Goal: Complete application form: Complete application form

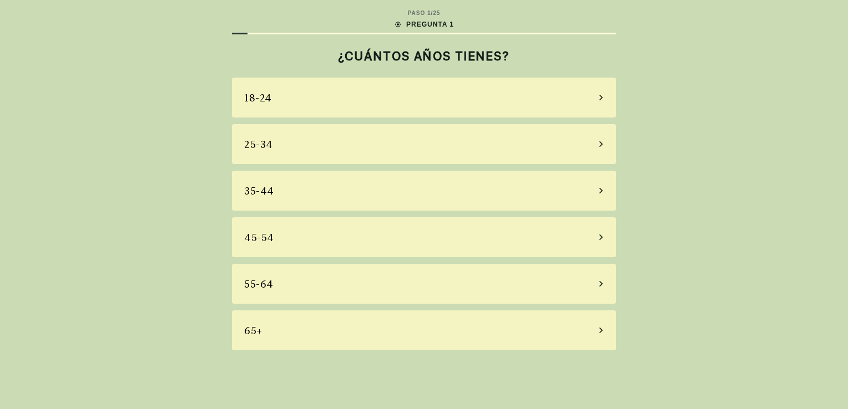
click at [368, 341] on div "65+" at bounding box center [424, 331] width 384 height 40
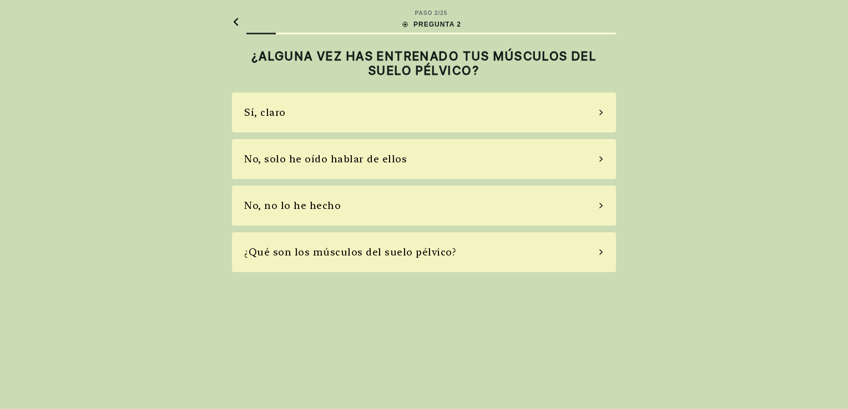
click at [377, 157] on div "No, solo he oído hablar de ellos" at bounding box center [325, 158] width 163 height 15
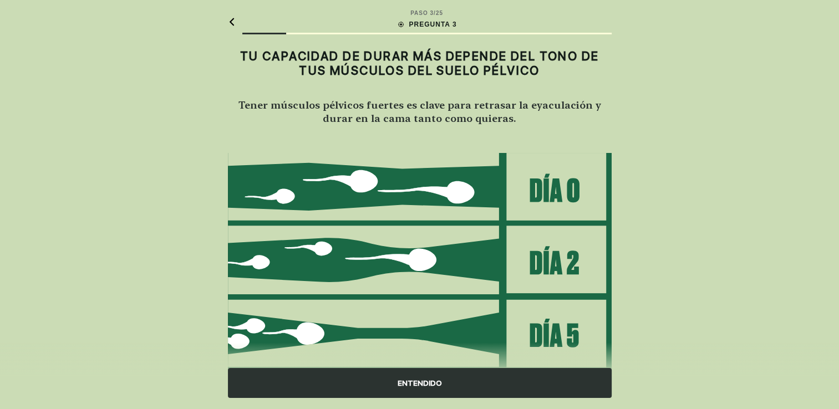
click at [412, 386] on div "ENTENDIDO" at bounding box center [420, 383] width 384 height 30
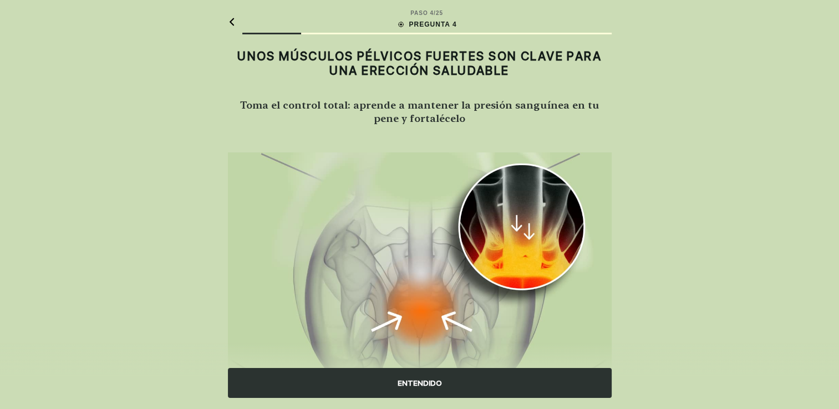
click at [412, 386] on div "ENTENDIDO" at bounding box center [420, 383] width 384 height 30
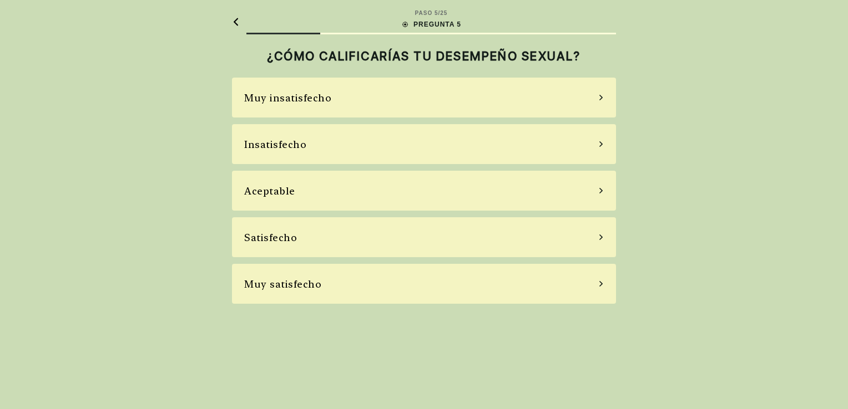
click at [399, 193] on div "Aceptable" at bounding box center [424, 191] width 384 height 40
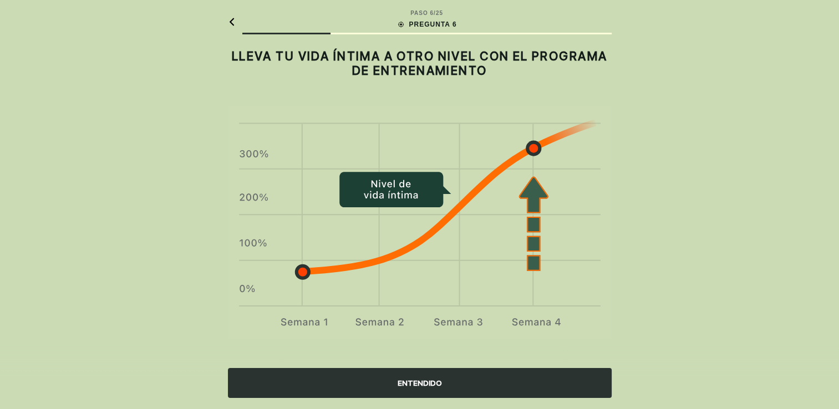
click at [411, 377] on div "ENTENDIDO" at bounding box center [420, 383] width 384 height 30
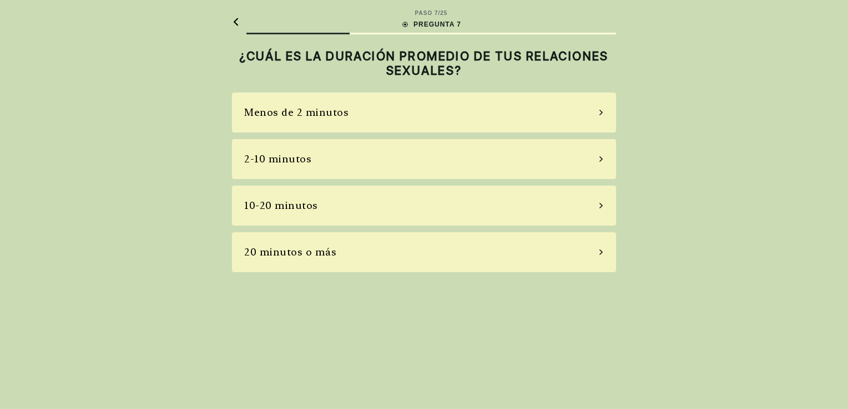
click at [415, 211] on div "10-20 minutos" at bounding box center [424, 206] width 384 height 40
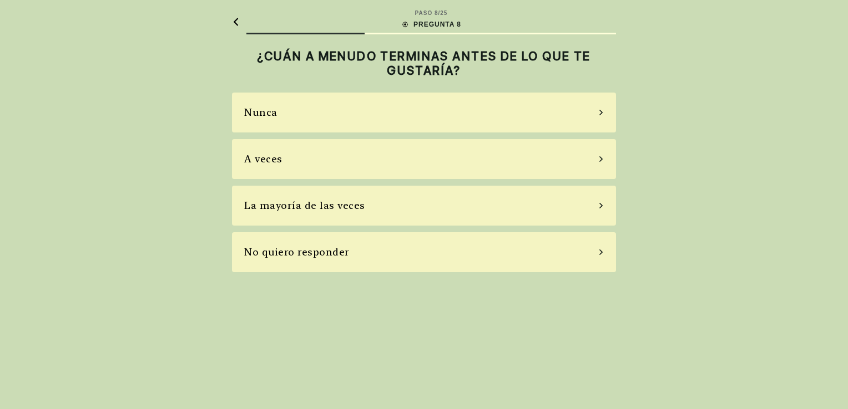
click at [409, 206] on div "La mayoría de las veces" at bounding box center [424, 206] width 384 height 40
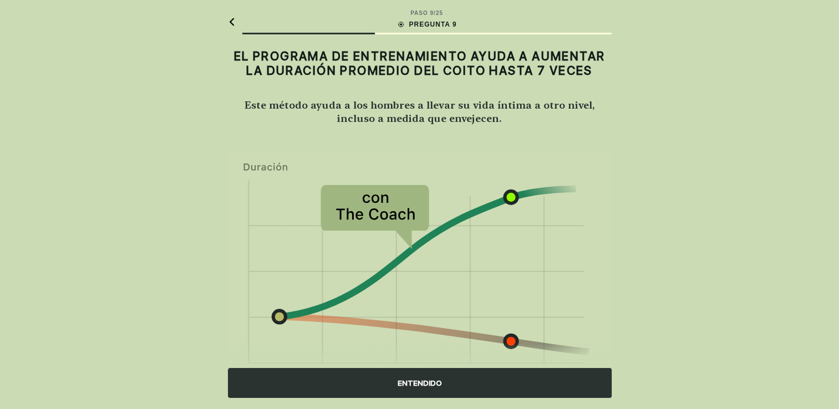
click at [423, 387] on div "ENTENDIDO" at bounding box center [420, 383] width 384 height 30
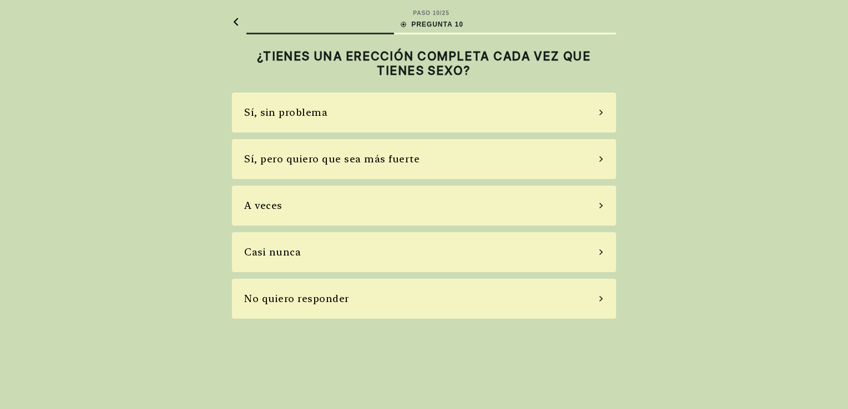
click at [311, 210] on div "A veces" at bounding box center [424, 206] width 384 height 40
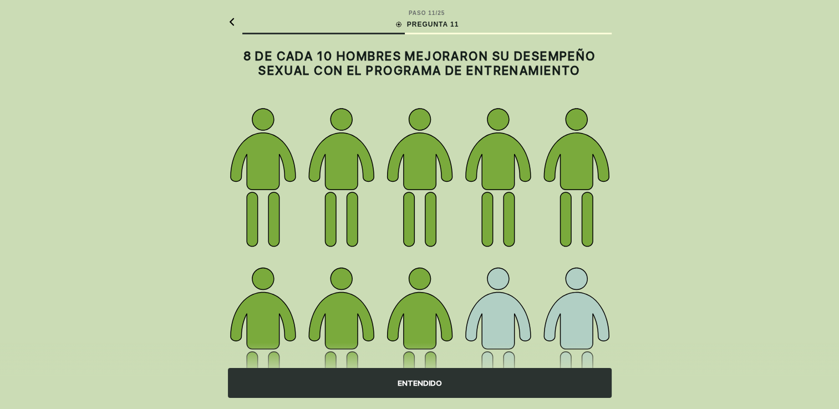
click at [423, 381] on div "ENTENDIDO" at bounding box center [420, 383] width 384 height 30
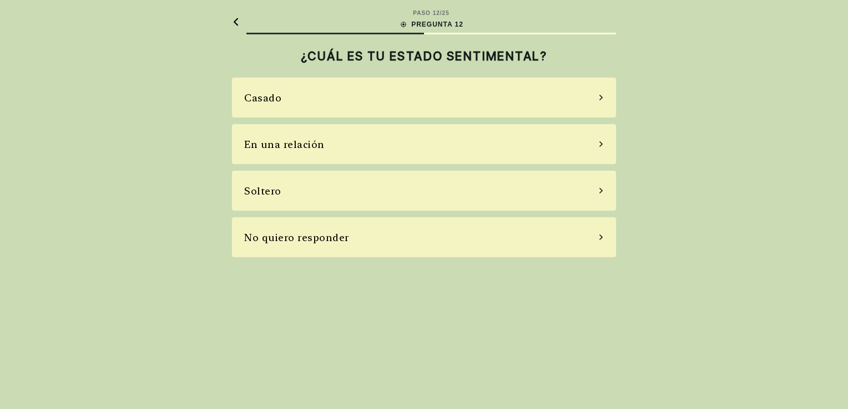
click at [355, 148] on div "En una relación" at bounding box center [424, 144] width 384 height 40
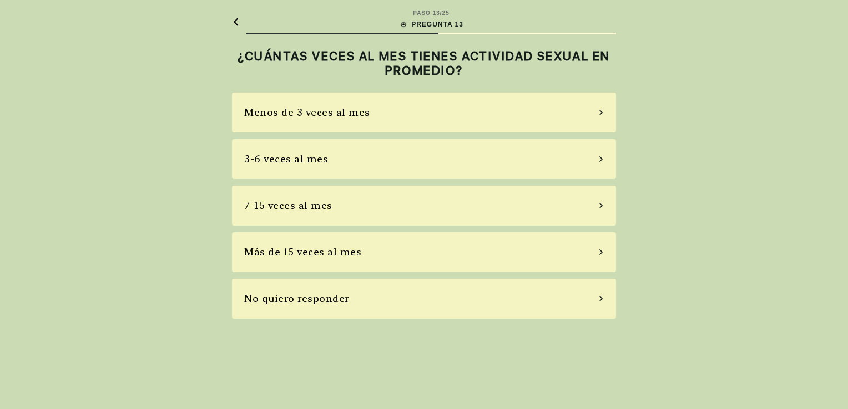
click at [372, 113] on div "Menos de 3 veces al mes" at bounding box center [424, 113] width 384 height 40
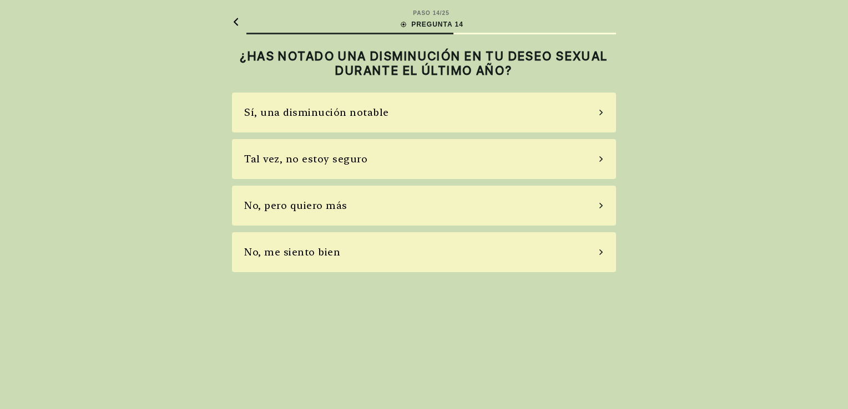
click at [358, 159] on div "Tal vez, no estoy seguro" at bounding box center [305, 158] width 123 height 15
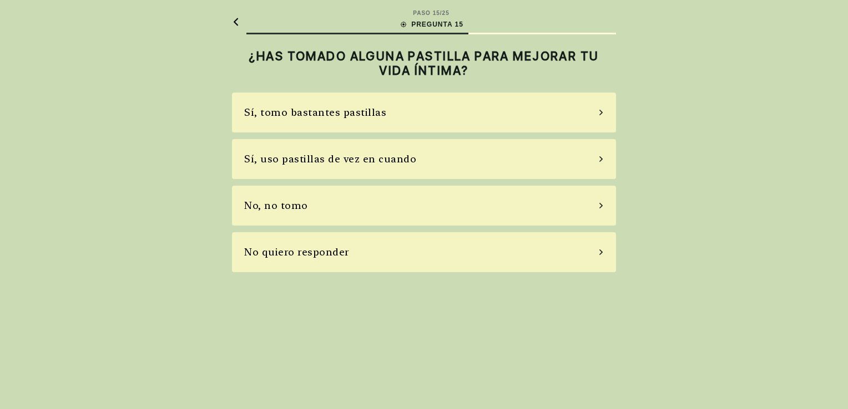
click at [340, 210] on div "No, no tomo" at bounding box center [424, 206] width 384 height 40
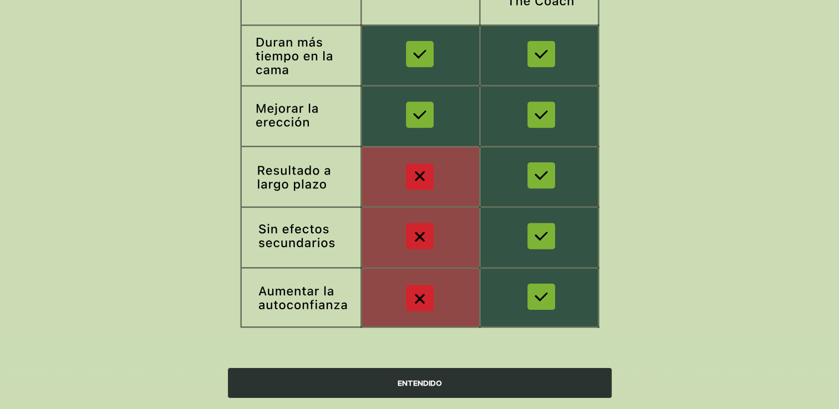
scroll to position [179, 0]
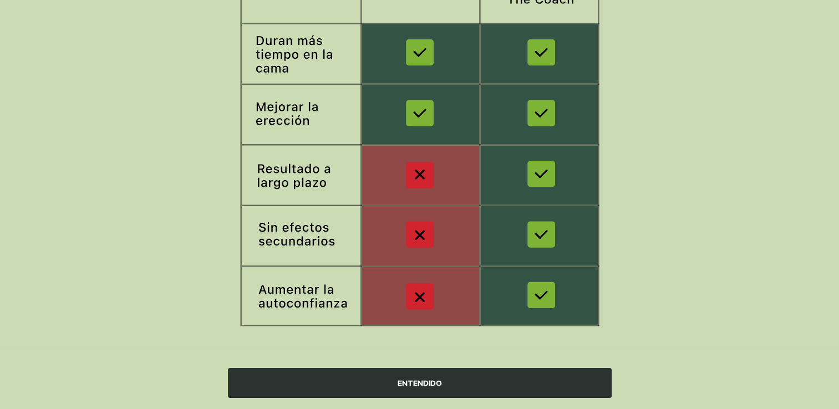
click at [426, 376] on div "ENTENDIDO" at bounding box center [420, 383] width 384 height 30
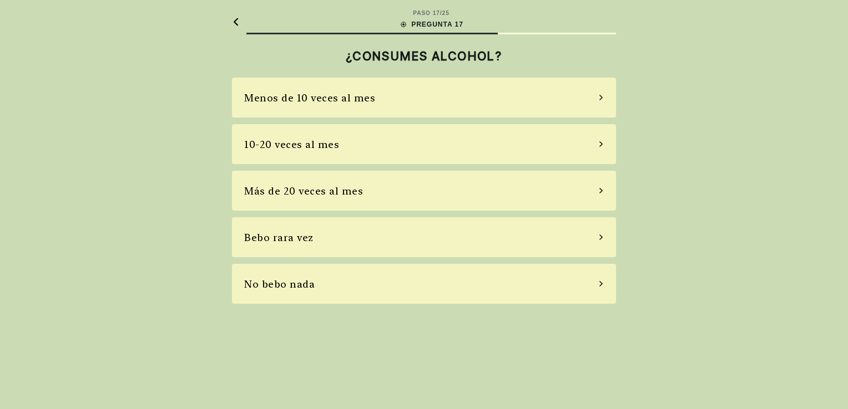
click at [333, 105] on div "Menos de 10 veces al mes" at bounding box center [424, 98] width 384 height 40
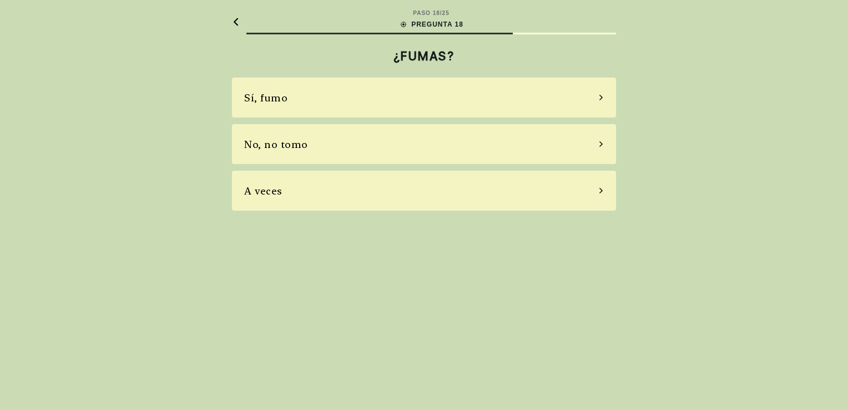
click at [349, 143] on div "No, no tomo" at bounding box center [424, 144] width 384 height 40
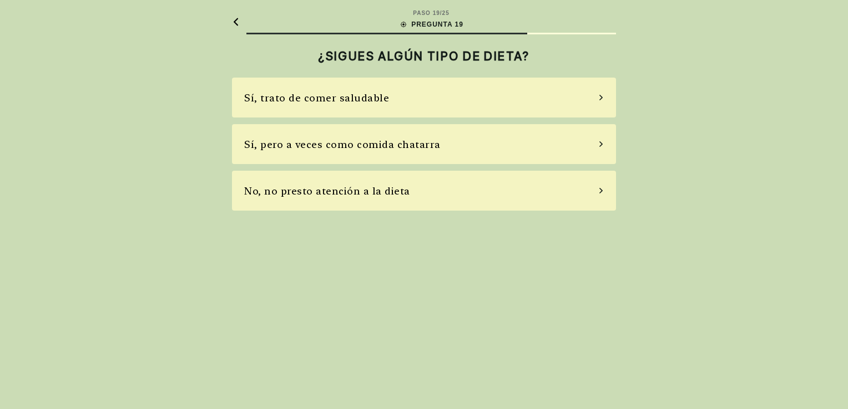
click at [341, 95] on div "Sí, trato de comer saludable" at bounding box center [316, 97] width 145 height 15
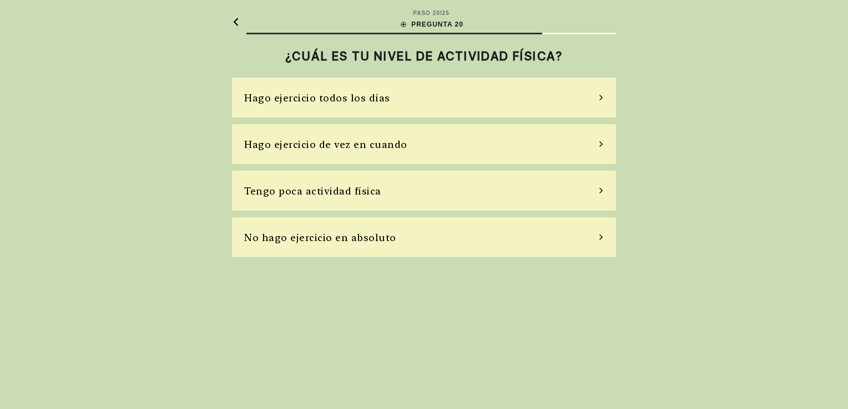
click at [330, 98] on div "Hago ejercicio todos los días" at bounding box center [317, 97] width 146 height 15
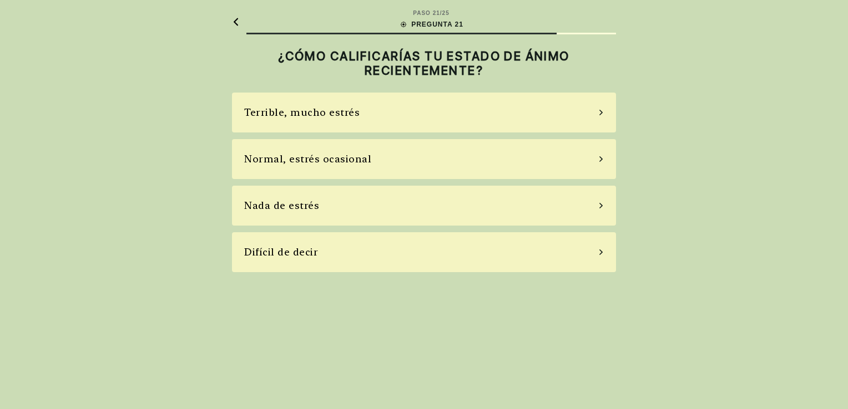
click at [325, 160] on div "Normal, estrés ocasional" at bounding box center [307, 158] width 127 height 15
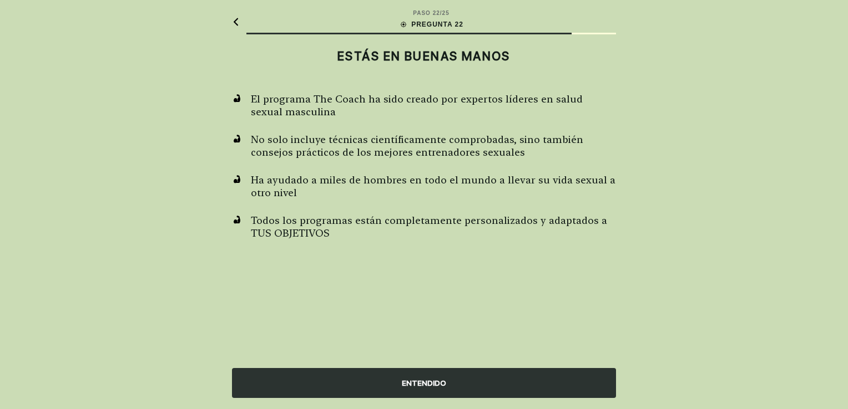
click at [413, 383] on div "ENTENDIDO" at bounding box center [424, 383] width 384 height 30
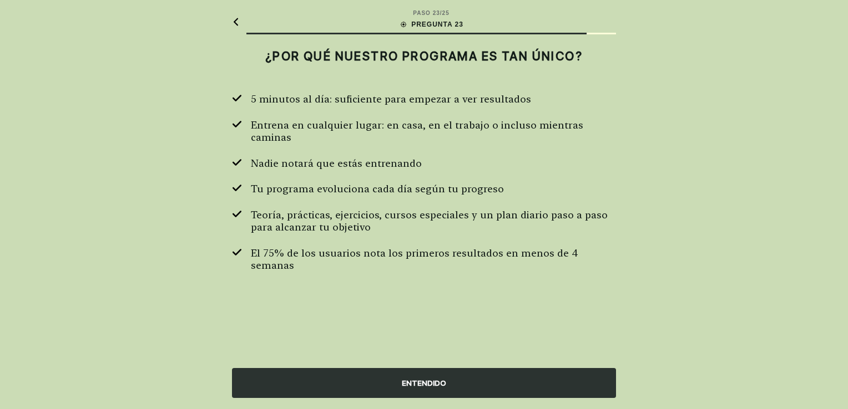
click at [413, 383] on div "ENTENDIDO" at bounding box center [424, 383] width 384 height 30
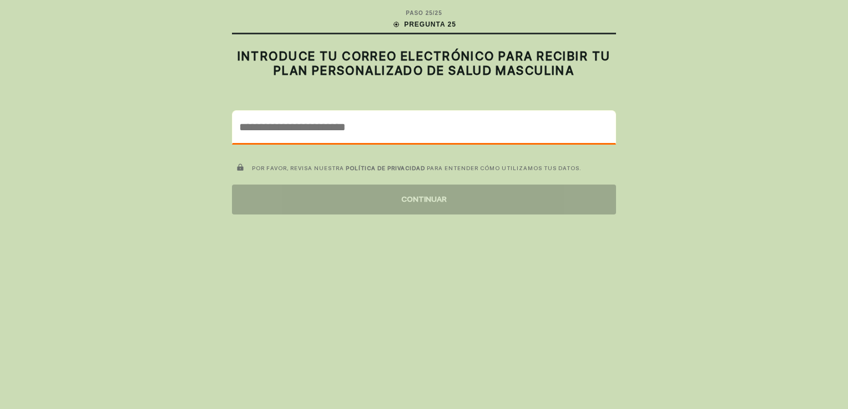
click at [270, 125] on input "email" at bounding box center [423, 127] width 383 height 32
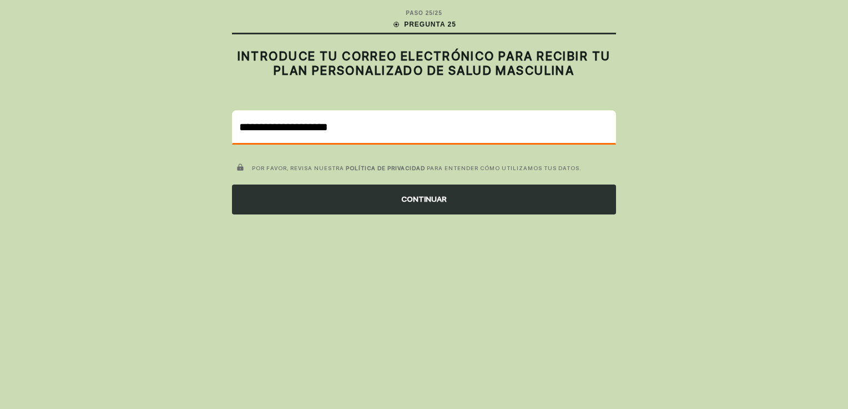
type input "**********"
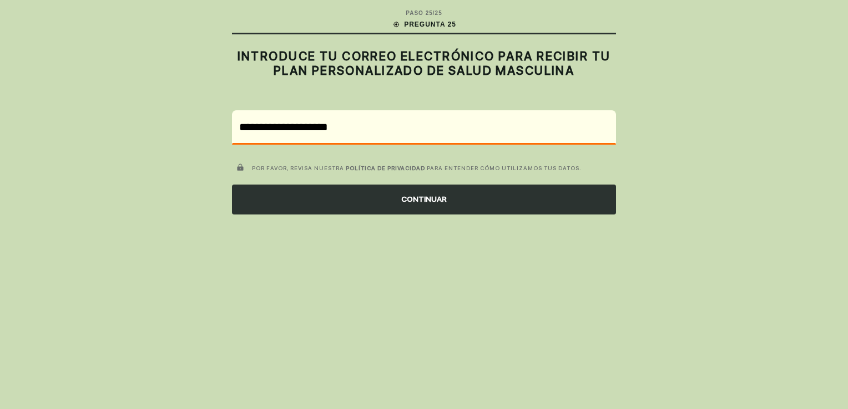
click at [404, 205] on div "CONTINUAR" at bounding box center [424, 200] width 384 height 30
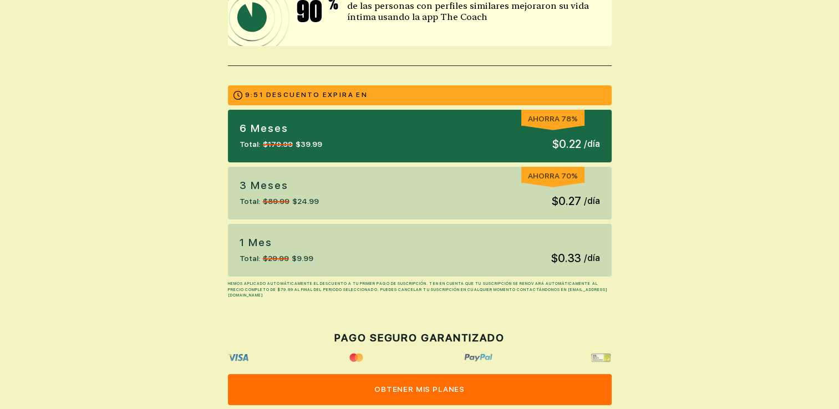
scroll to position [258, 0]
